Goal: Find specific page/section: Find specific page/section

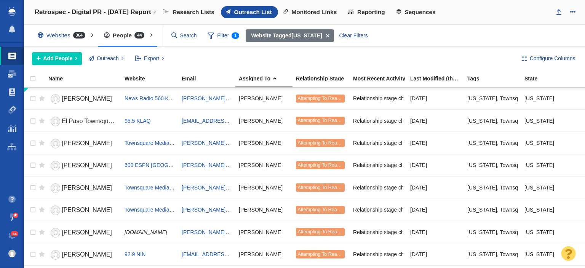
click at [103, 14] on h4 "Retrospec - Digital PR - [DATE] Report" at bounding box center [93, 12] width 117 height 8
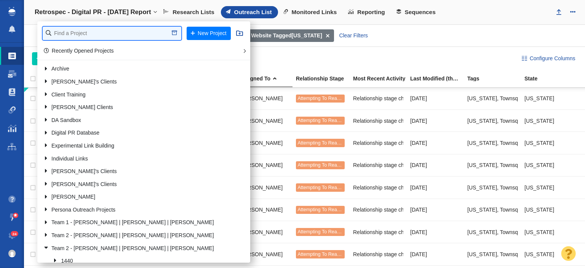
click at [113, 30] on input "text" at bounding box center [112, 33] width 139 height 13
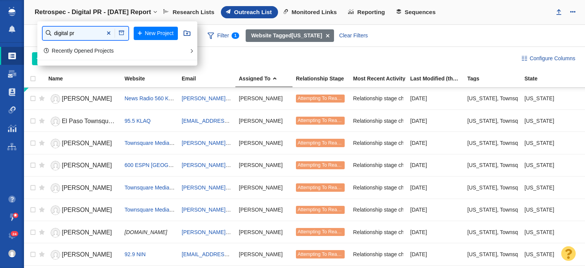
type input "digital pr"
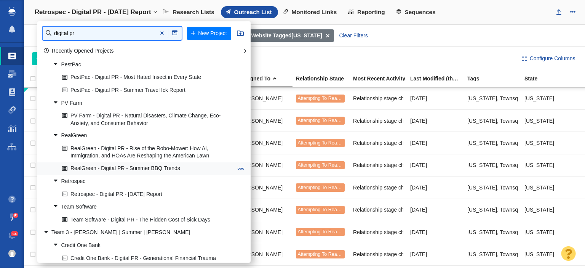
scroll to position [1295, 0]
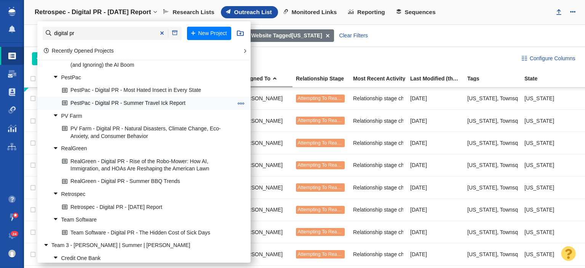
click at [149, 109] on link "PestPac - Digital PR - Summer Travel Ick Report" at bounding box center [147, 103] width 175 height 12
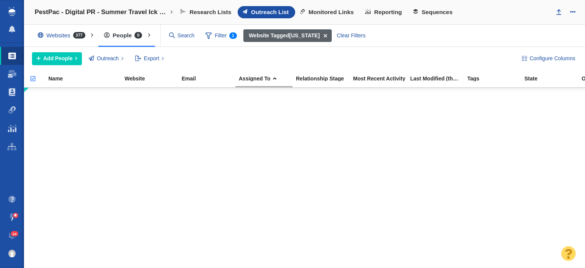
click at [320, 35] on span at bounding box center [326, 35] width 12 height 13
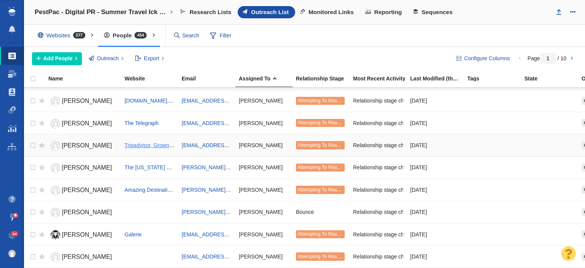
scroll to position [933, 0]
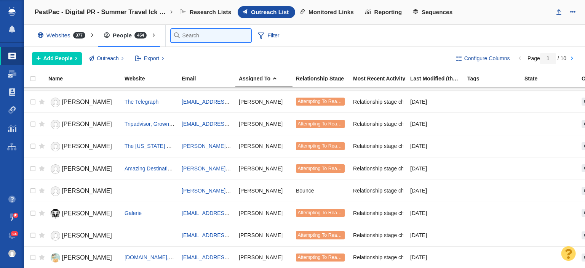
click at [189, 37] on input "text" at bounding box center [211, 35] width 80 height 13
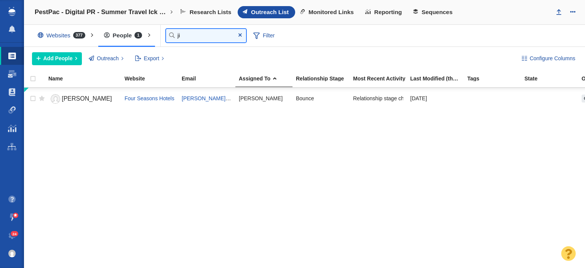
type input "j"
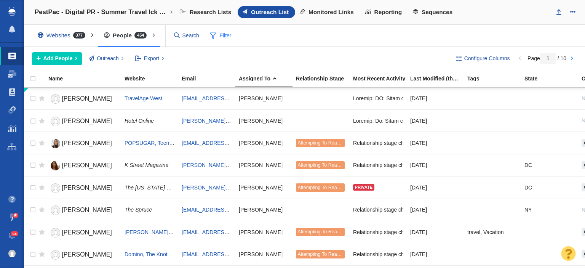
click at [265, 39] on div "Websites 377 All Websites Assigned To Me Recently Viewed Starred Outreach schol…" at bounding box center [304, 36] width 561 height 22
click at [226, 33] on span "Filter" at bounding box center [221, 36] width 30 height 14
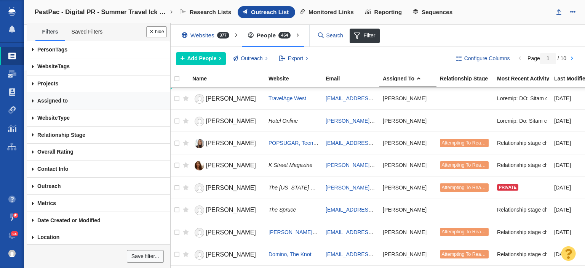
click at [84, 106] on link "Assigned to" at bounding box center [99, 100] width 144 height 17
click at [44, 90] on div at bounding box center [292, 134] width 585 height 268
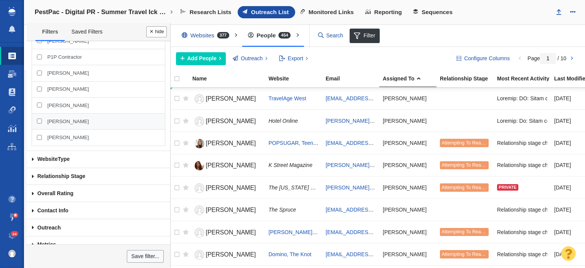
scroll to position [229, 0]
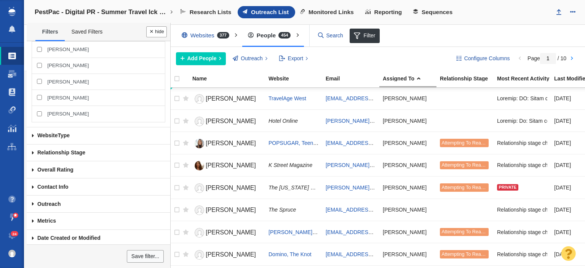
click at [410, 53] on div "Add People Add a Person Add From List of URLs Import from CSV Outreach No Conta…" at bounding box center [310, 58] width 268 height 13
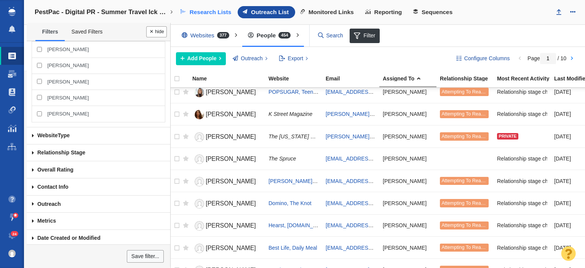
scroll to position [76, 0]
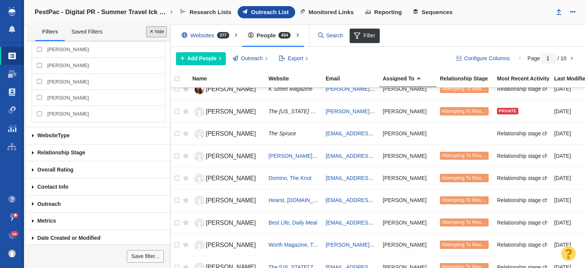
click at [155, 33] on button "Done" at bounding box center [156, 31] width 21 height 11
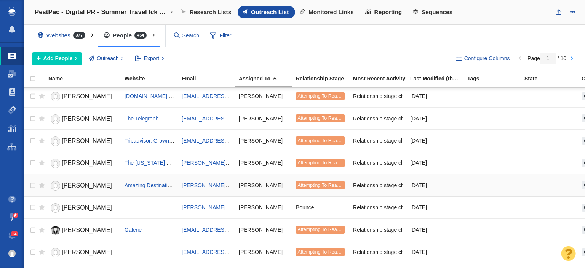
scroll to position [933, 0]
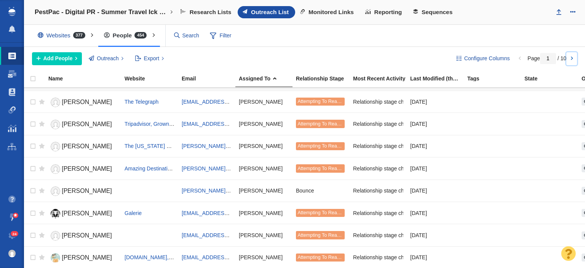
click at [574, 61] on link at bounding box center [572, 58] width 11 height 13
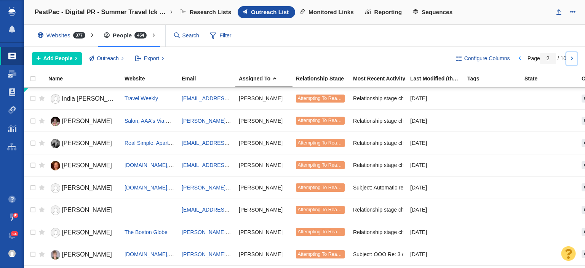
click at [574, 61] on link at bounding box center [572, 58] width 11 height 13
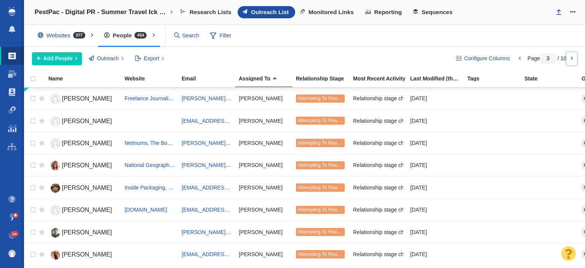
click at [574, 61] on link at bounding box center [572, 58] width 11 height 13
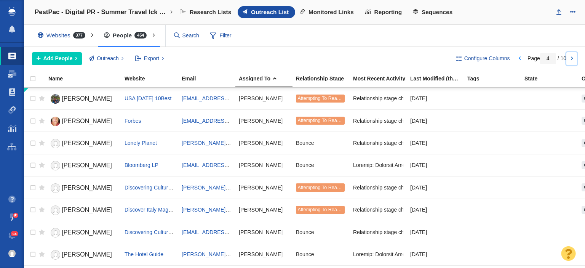
click at [574, 61] on link at bounding box center [572, 58] width 11 height 13
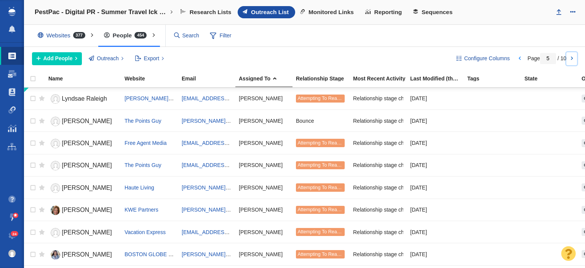
click at [574, 61] on link at bounding box center [572, 58] width 11 height 13
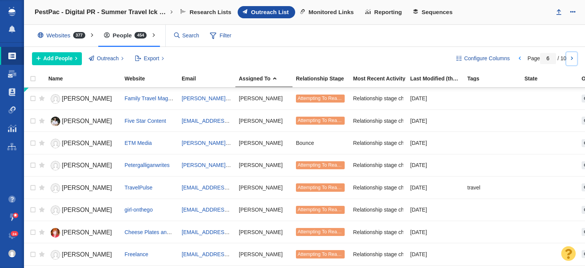
click at [574, 61] on link at bounding box center [572, 58] width 11 height 13
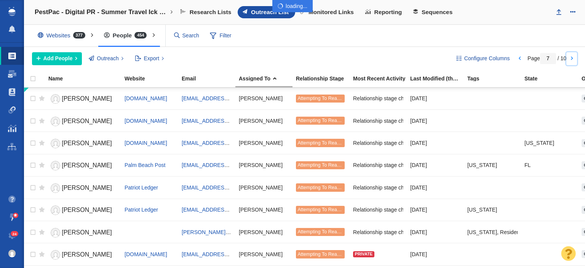
type input "8"
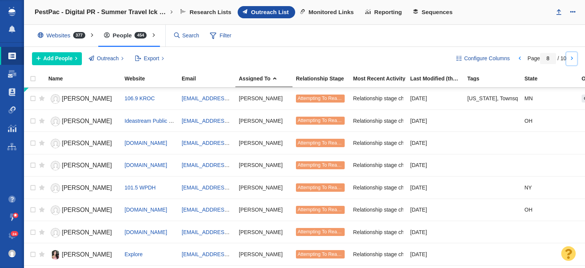
scroll to position [114, 0]
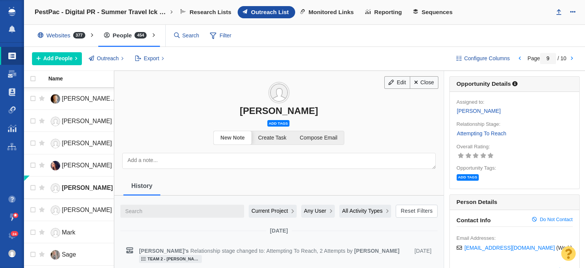
scroll to position [439, 0]
